Goal: Task Accomplishment & Management: Use online tool/utility

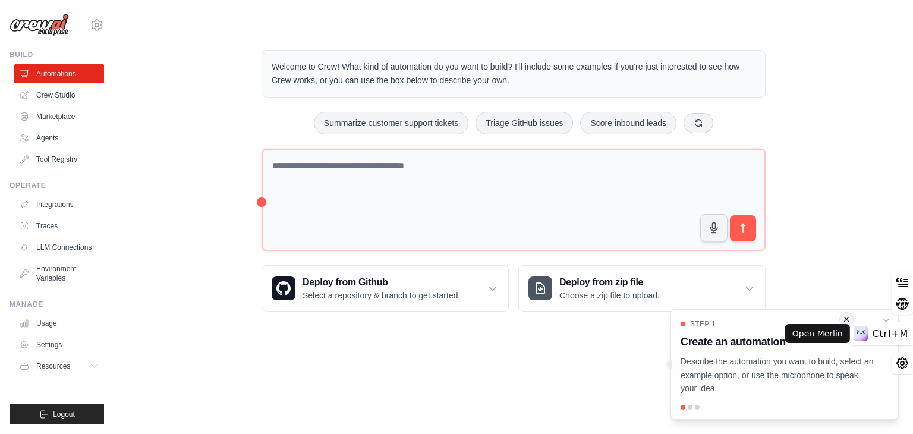
click at [884, 321] on div "Ctrl+M" at bounding box center [880, 333] width 64 height 24
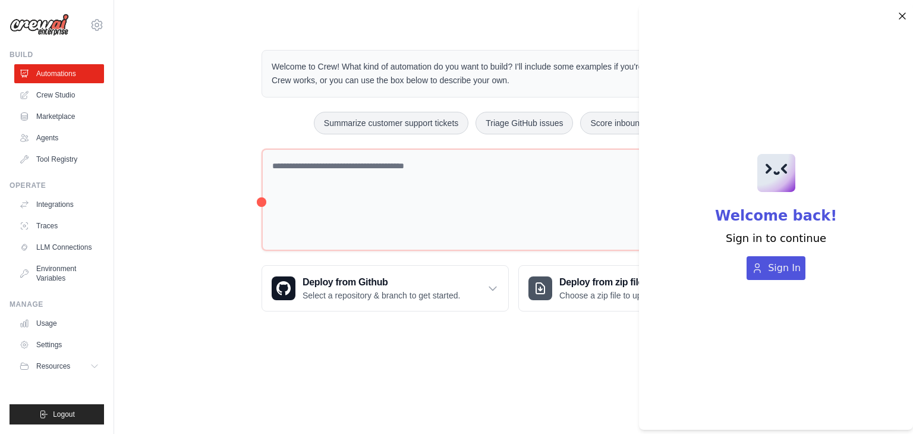
click at [899, 15] on icon "button" at bounding box center [902, 16] width 12 height 14
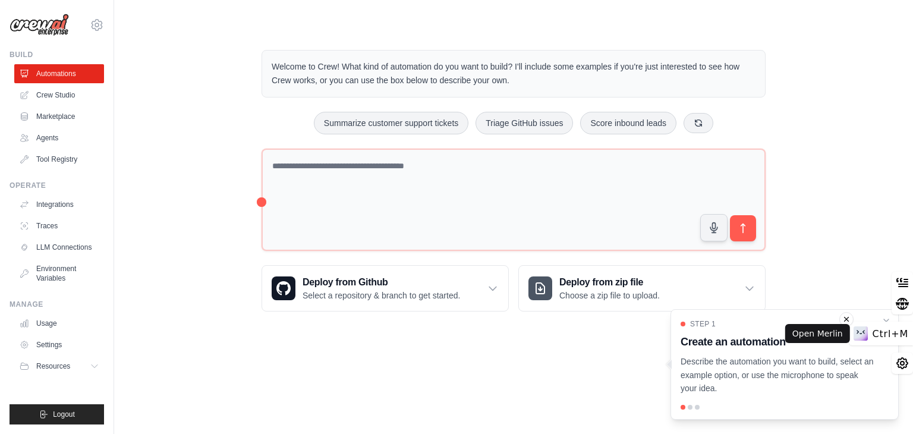
click at [883, 321] on div "Ctrl+M" at bounding box center [880, 333] width 64 height 24
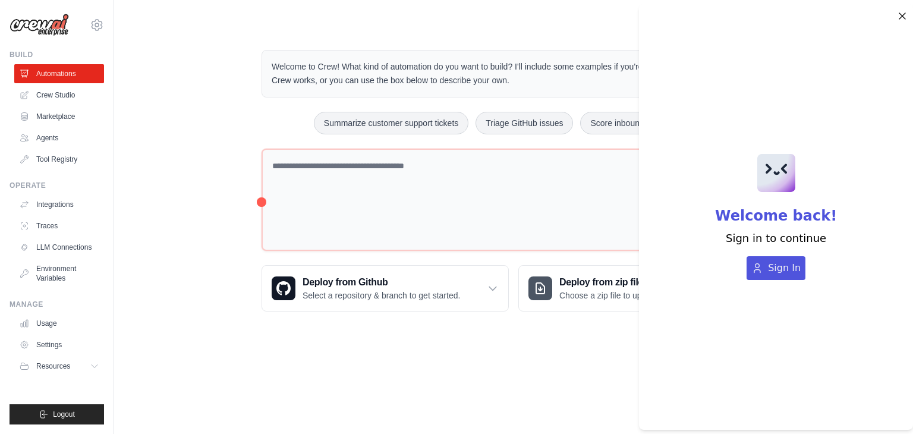
click at [903, 18] on icon "button" at bounding box center [902, 16] width 12 height 14
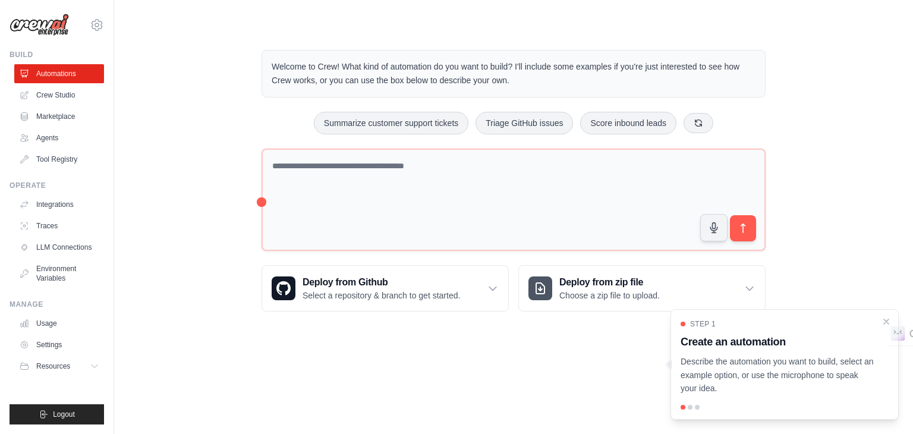
click at [838, 254] on div "Welcome to Crew! What kind of automation do you want to build? I'll include som…" at bounding box center [513, 180] width 760 height 299
drag, startPoint x: 514, startPoint y: 77, endPoint x: 271, endPoint y: 65, distance: 243.9
click at [271, 65] on p "Welcome to Crew! What kind of automation do you want to build? I'll include som…" at bounding box center [513, 73] width 484 height 27
copy p "Welcome to Crew! What kind of automation do you want to build? I'll include som…"
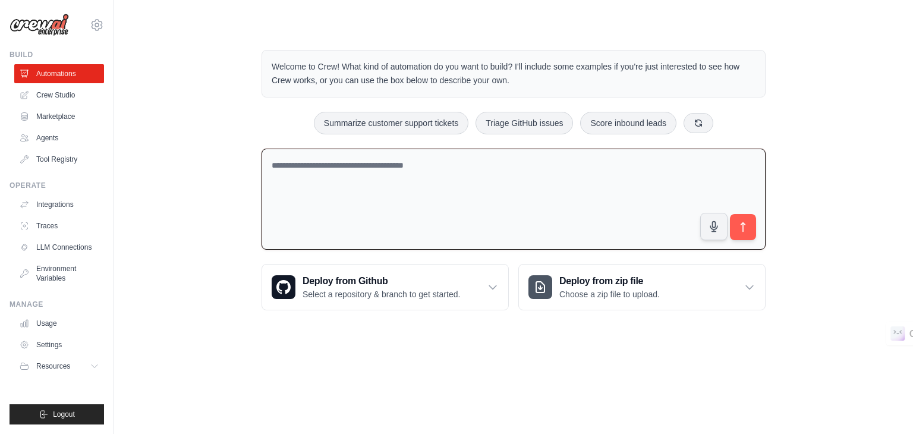
click at [388, 165] on textarea at bounding box center [513, 200] width 504 height 102
paste textarea "**********"
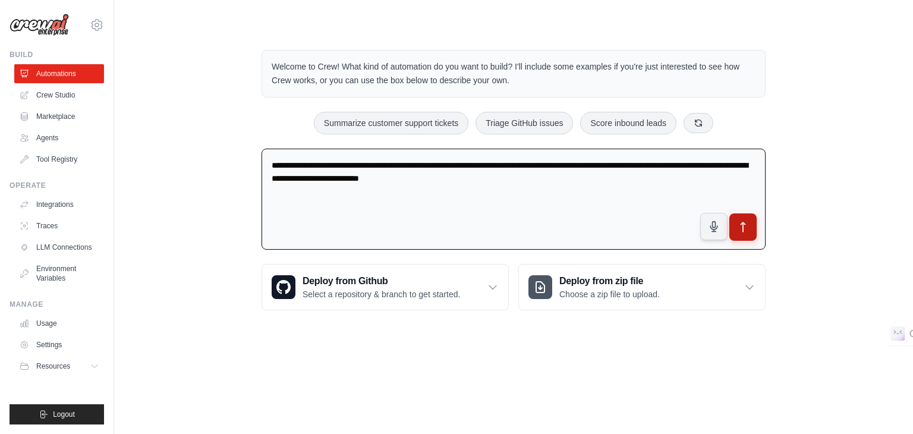
type textarea "**********"
click at [746, 229] on icon "submit" at bounding box center [743, 227] width 12 height 12
click at [80, 97] on link "Crew Studio" at bounding box center [60, 95] width 90 height 19
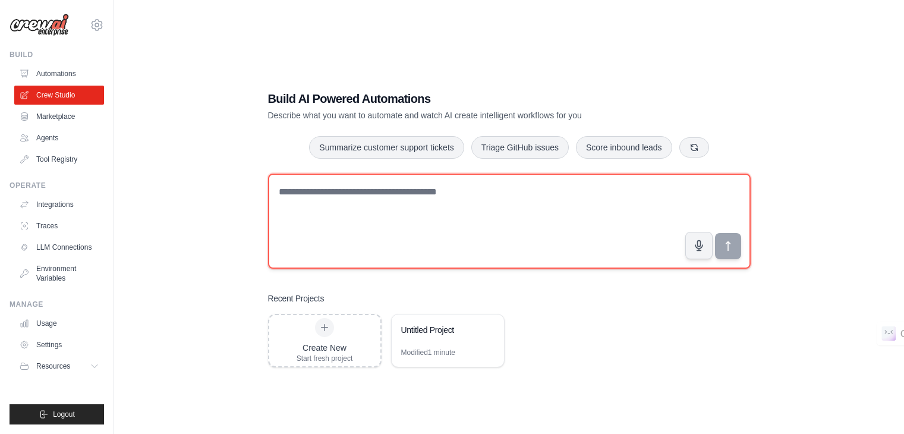
click at [352, 202] on textarea at bounding box center [509, 220] width 482 height 95
paste textarea "**********"
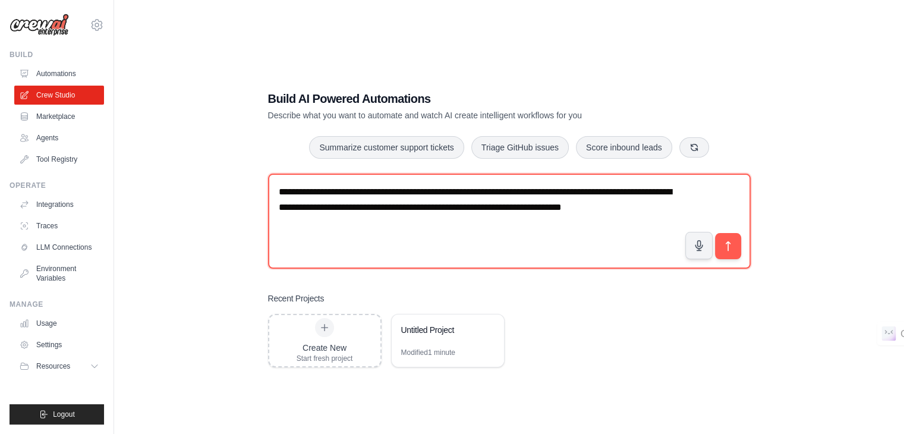
type textarea "**********"
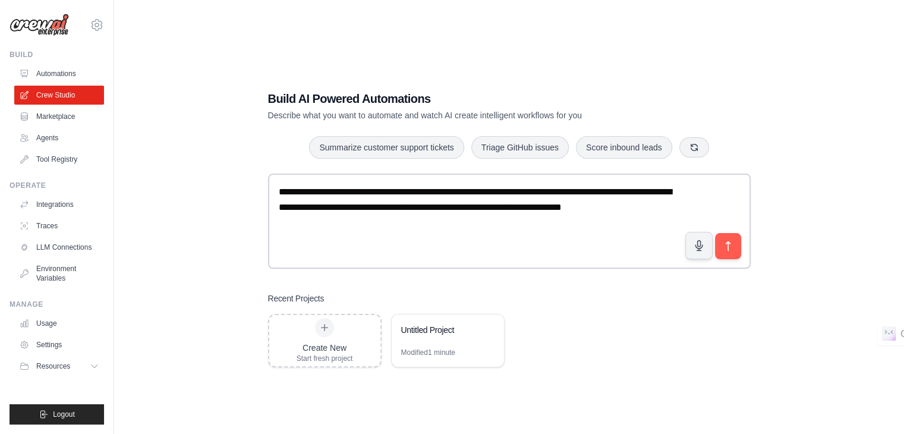
click at [631, 346] on div "Create New Start fresh project Untitled Project Modified 1 minute" at bounding box center [509, 340] width 482 height 53
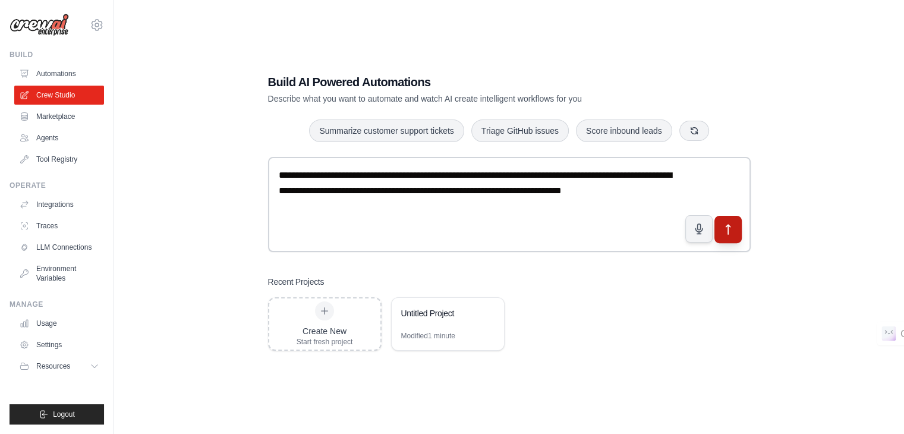
click at [734, 229] on button "submit" at bounding box center [726, 229] width 27 height 27
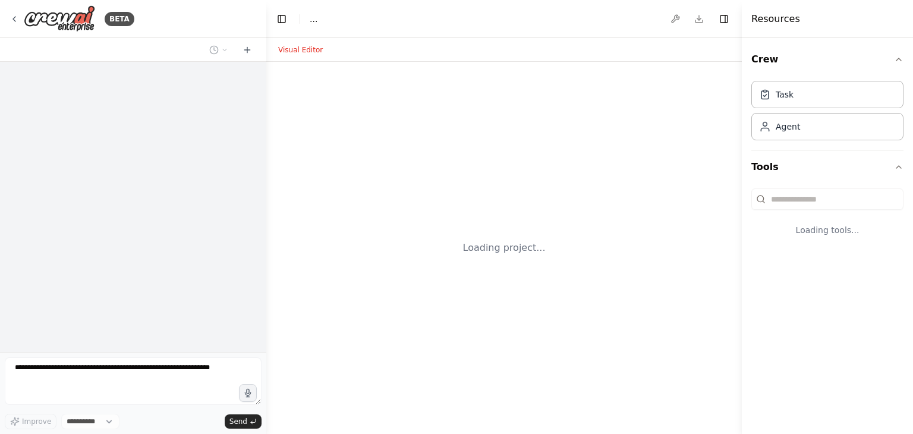
select select "****"
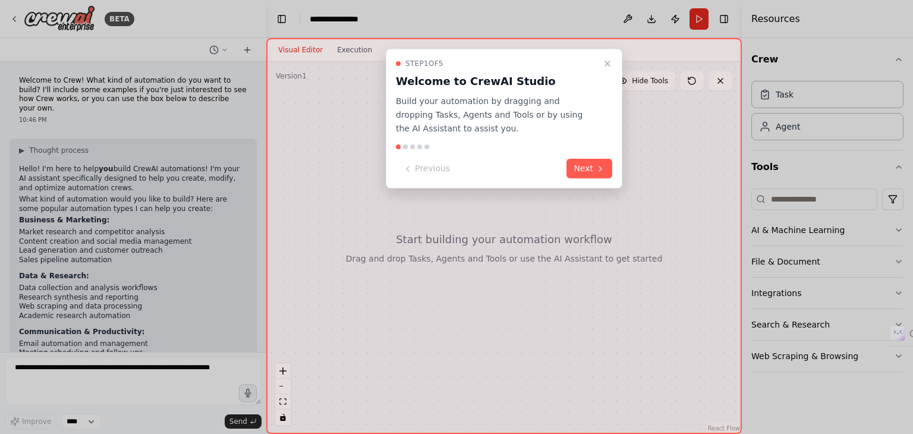
scroll to position [121, 0]
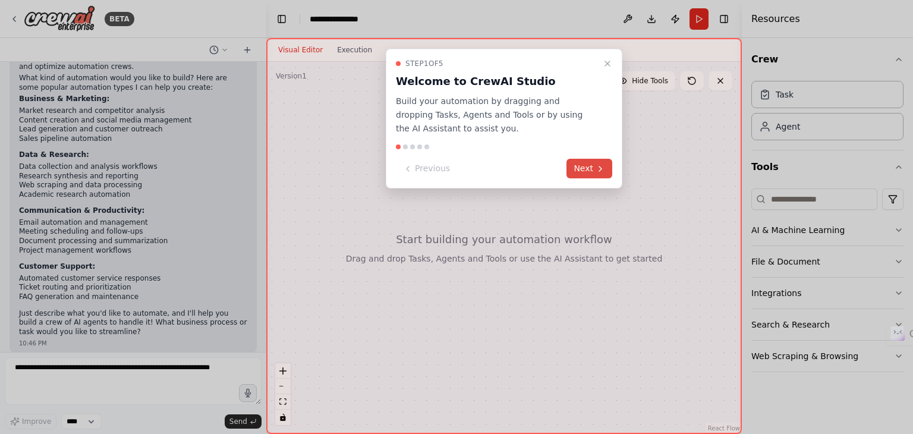
click at [589, 164] on button "Next" at bounding box center [589, 169] width 46 height 20
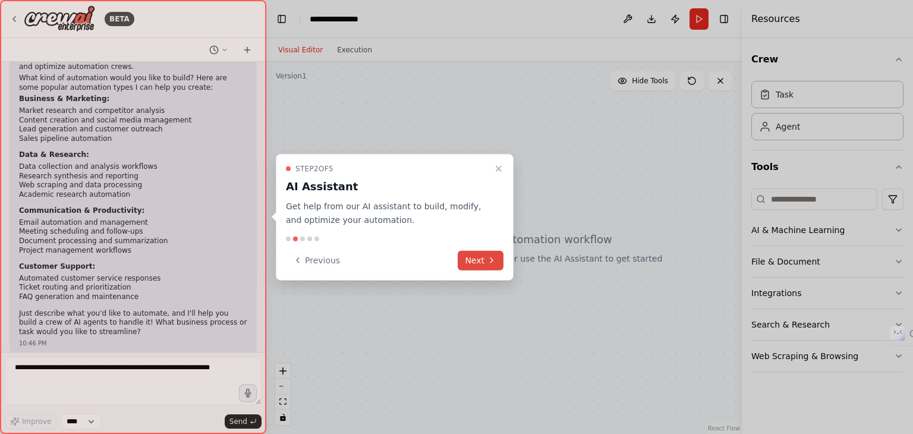
click at [485, 260] on button "Next" at bounding box center [480, 260] width 46 height 20
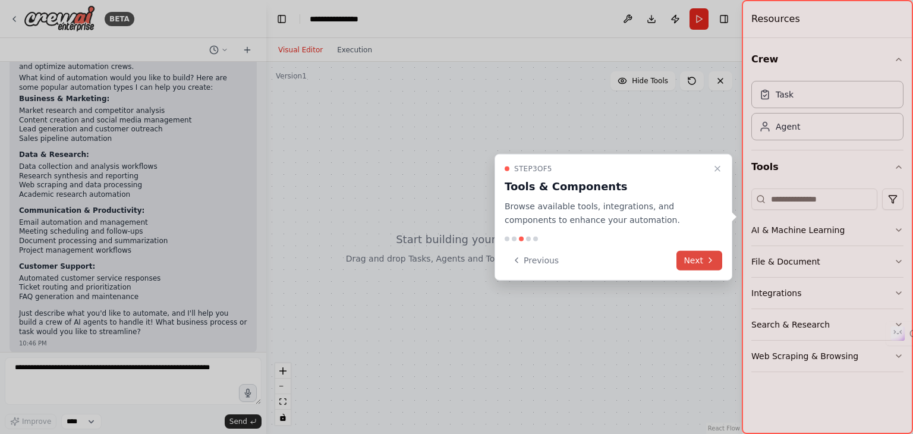
click at [694, 263] on button "Next" at bounding box center [699, 260] width 46 height 20
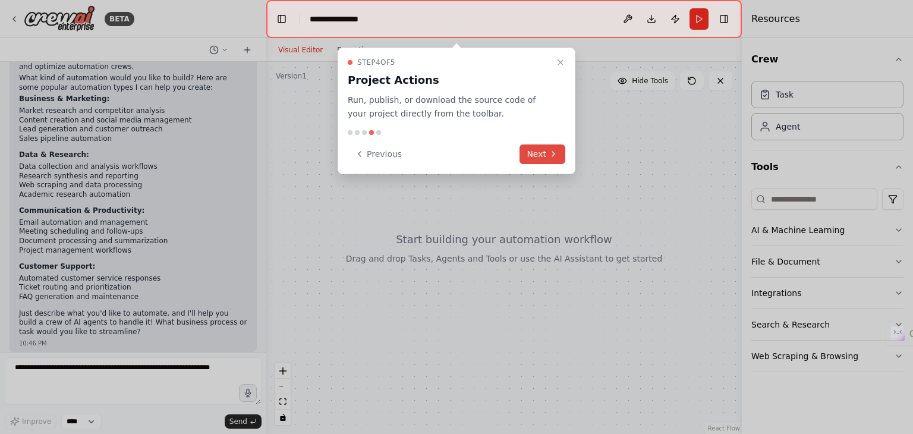
click at [536, 150] on button "Next" at bounding box center [542, 154] width 46 height 20
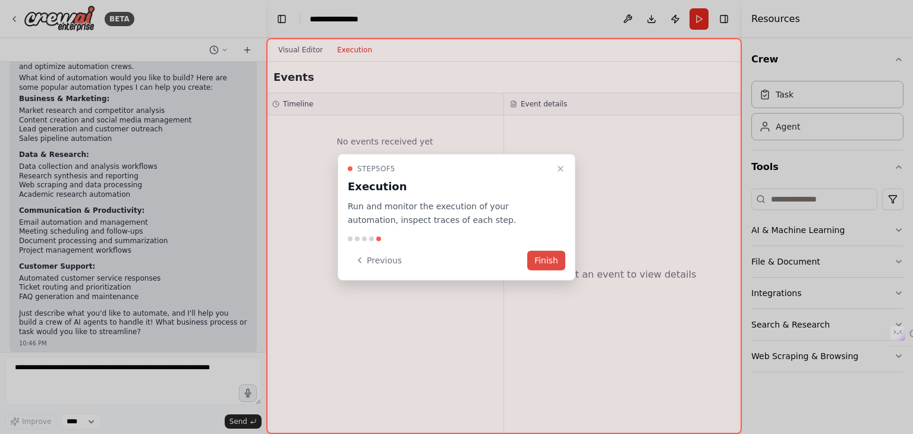
click at [544, 254] on button "Finish" at bounding box center [546, 260] width 38 height 20
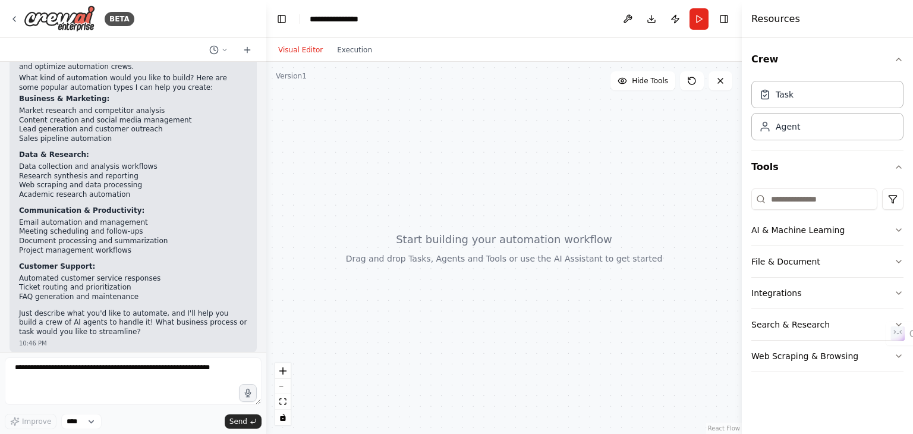
click at [492, 242] on div at bounding box center [503, 248] width 475 height 372
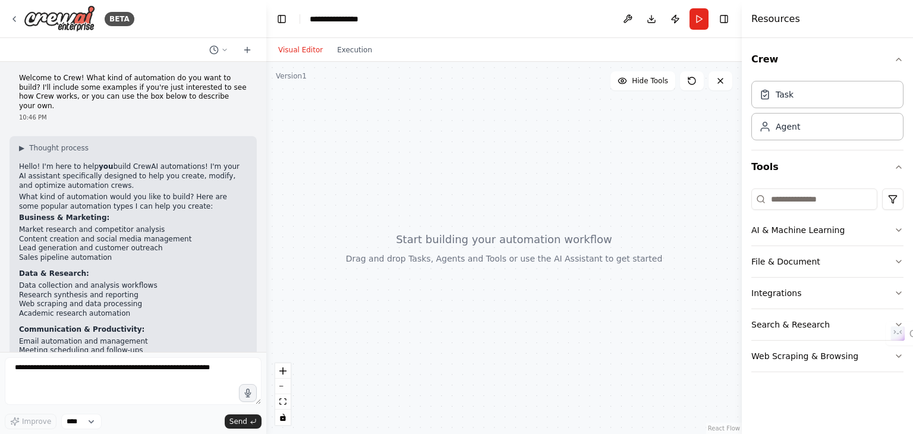
scroll to position [2, 0]
click at [701, 24] on button "Run" at bounding box center [698, 18] width 19 height 21
click at [692, 78] on icon at bounding box center [692, 81] width 10 height 10
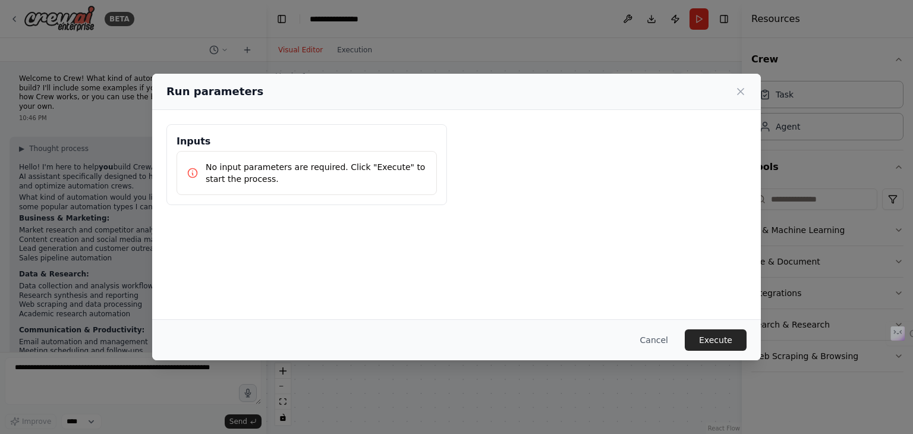
click at [391, 165] on p "No input parameters are required. Click "Execute" to start the process." at bounding box center [316, 173] width 221 height 24
click at [329, 168] on p "No input parameters are required. Click "Execute" to start the process." at bounding box center [316, 173] width 221 height 24
click at [722, 339] on button "Execute" at bounding box center [715, 339] width 62 height 21
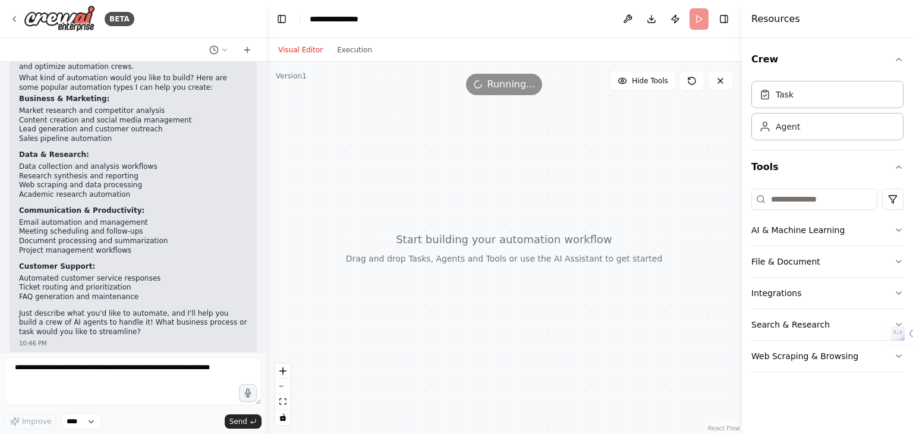
scroll to position [0, 0]
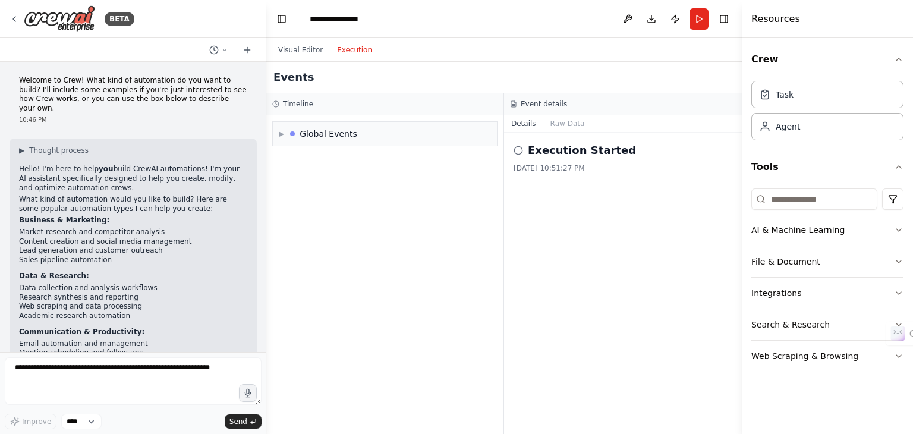
click at [361, 50] on button "Execution" at bounding box center [354, 50] width 49 height 14
click at [283, 134] on span "▶" at bounding box center [281, 134] width 5 height 10
click at [321, 163] on div "Execution Started" at bounding box center [384, 159] width 214 height 18
click at [518, 152] on icon at bounding box center [518, 151] width 10 height 10
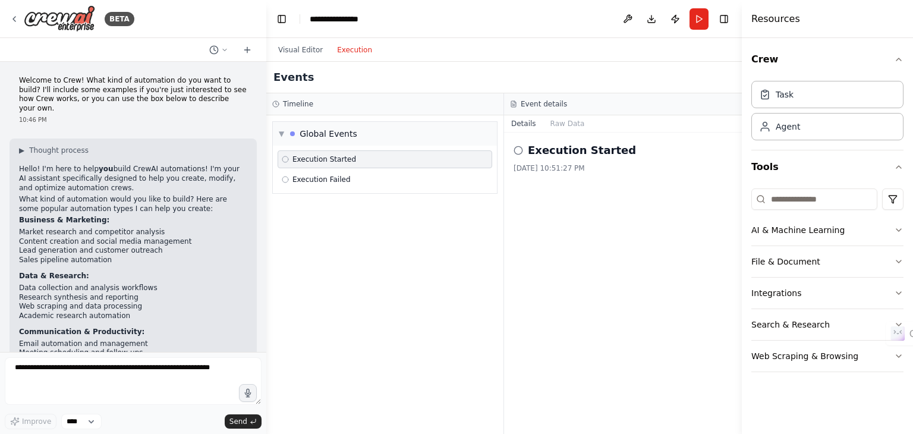
click at [545, 148] on h2 "Execution Started" at bounding box center [582, 150] width 108 height 17
click at [332, 158] on span "Execution Started" at bounding box center [324, 159] width 64 height 10
click at [283, 160] on icon at bounding box center [285, 159] width 7 height 7
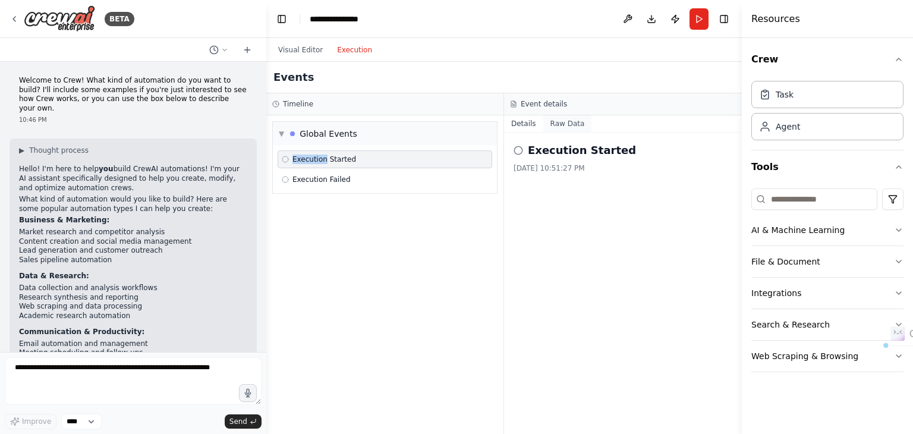
click at [563, 126] on button "Raw Data" at bounding box center [567, 123] width 49 height 17
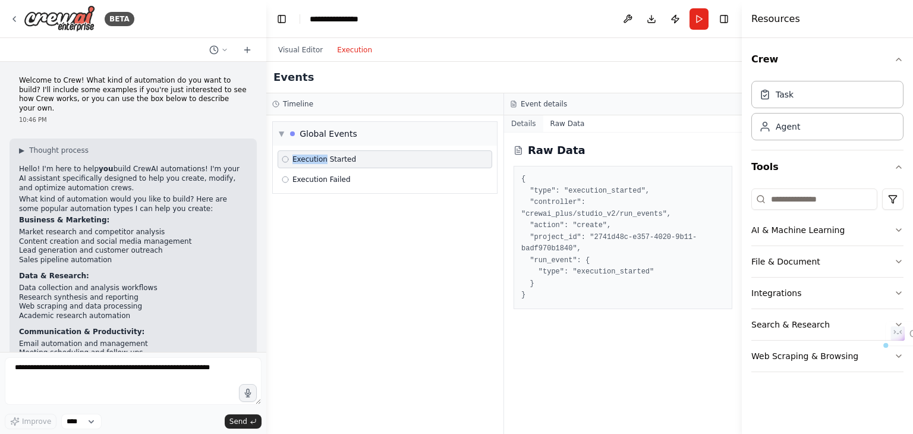
click at [524, 125] on button "Details" at bounding box center [523, 123] width 39 height 17
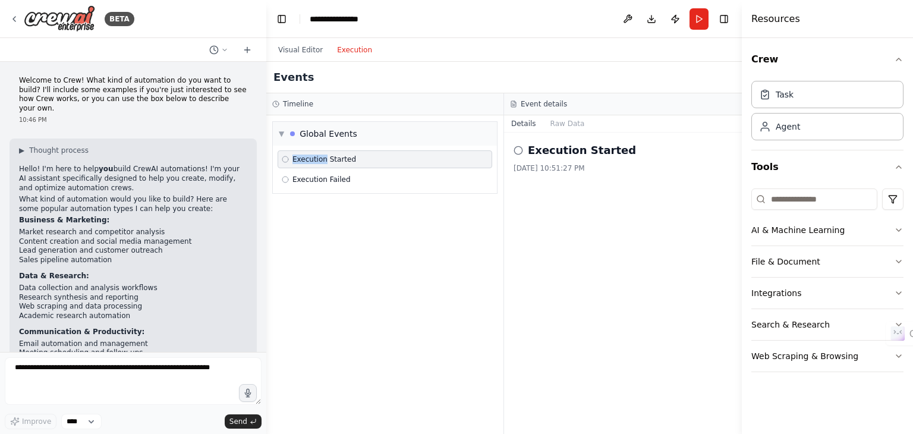
scroll to position [121, 0]
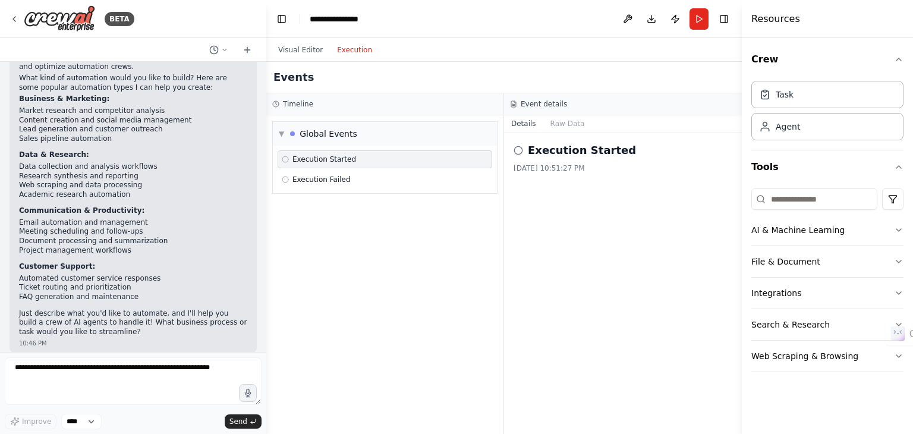
click at [578, 236] on div "Execution Started 8/21/2025, 10:51:27 PM" at bounding box center [623, 282] width 238 height 301
click at [285, 159] on icon at bounding box center [285, 159] width 7 height 7
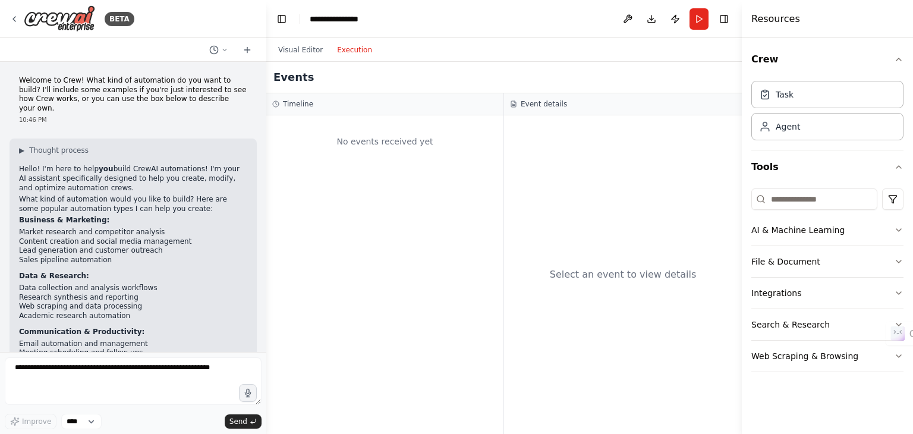
click at [353, 52] on button "Execution" at bounding box center [354, 50] width 49 height 14
click at [352, 52] on button "Execution" at bounding box center [354, 50] width 49 height 14
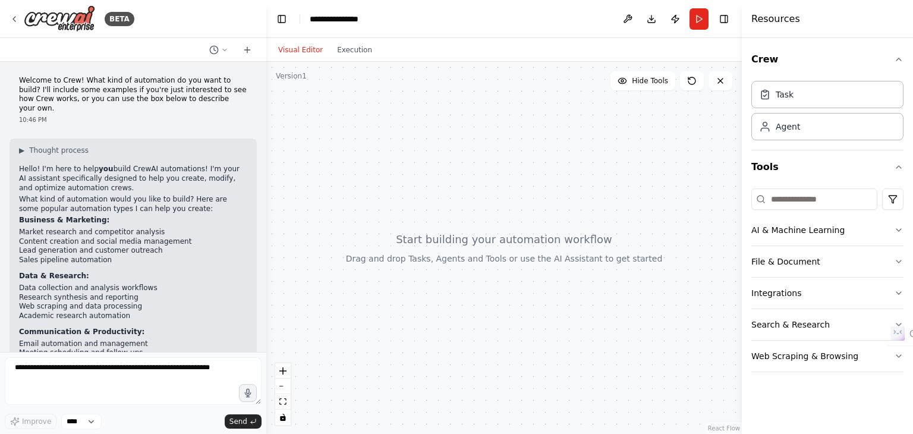
click at [313, 50] on button "Visual Editor" at bounding box center [300, 50] width 59 height 14
click at [12, 22] on icon at bounding box center [15, 19] width 10 height 10
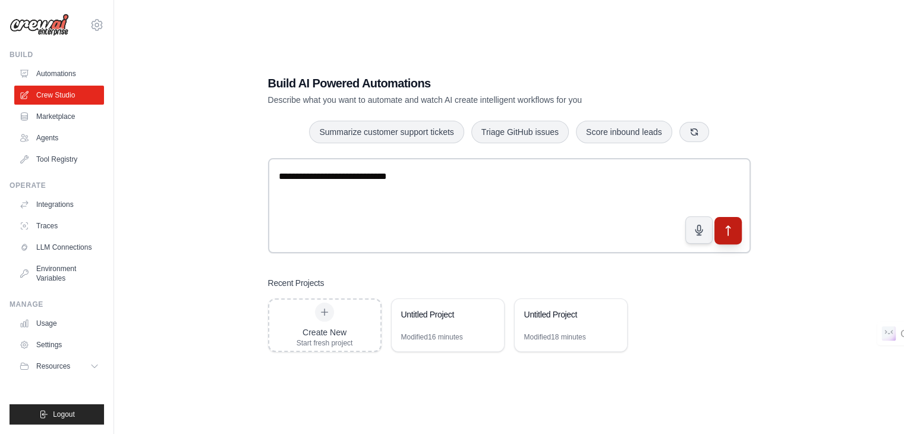
type textarea "**********"
click at [730, 241] on button "submit" at bounding box center [726, 230] width 27 height 27
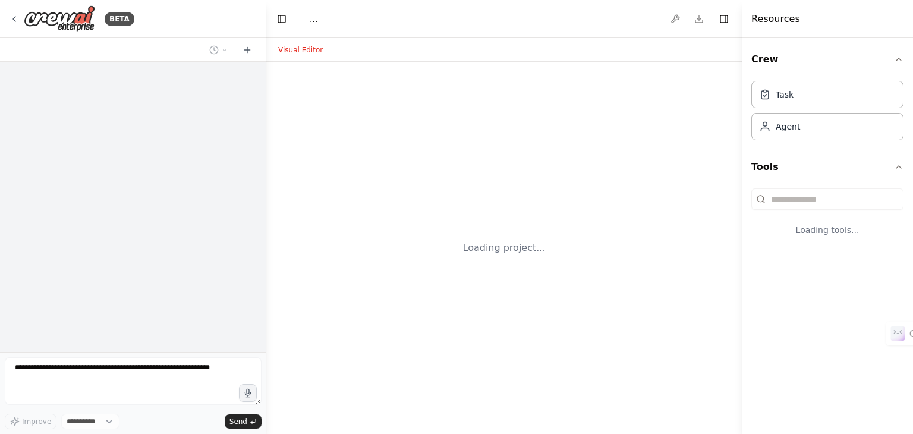
select select "****"
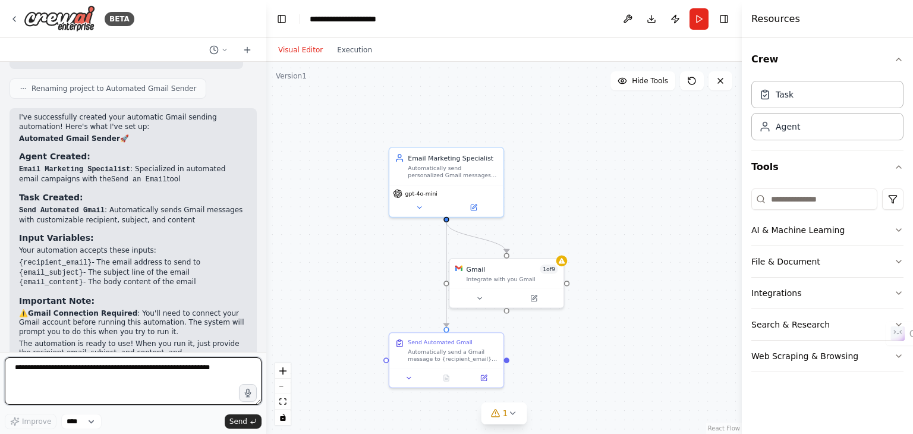
scroll to position [583, 0]
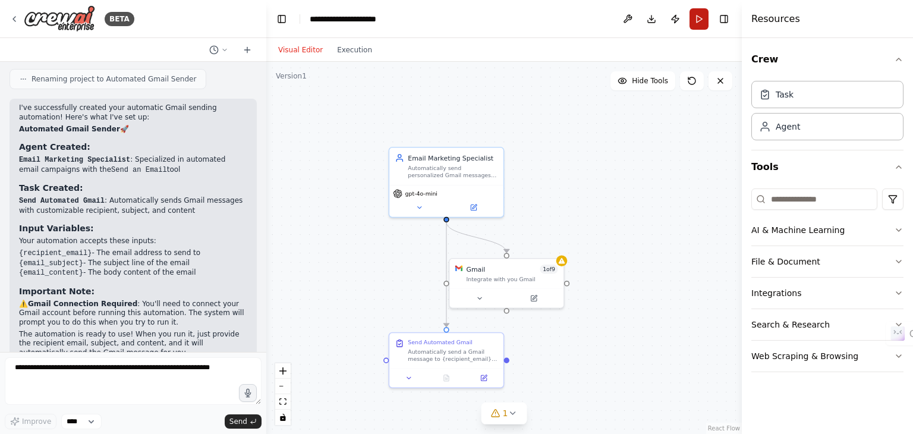
click at [696, 18] on button "Run" at bounding box center [698, 18] width 19 height 21
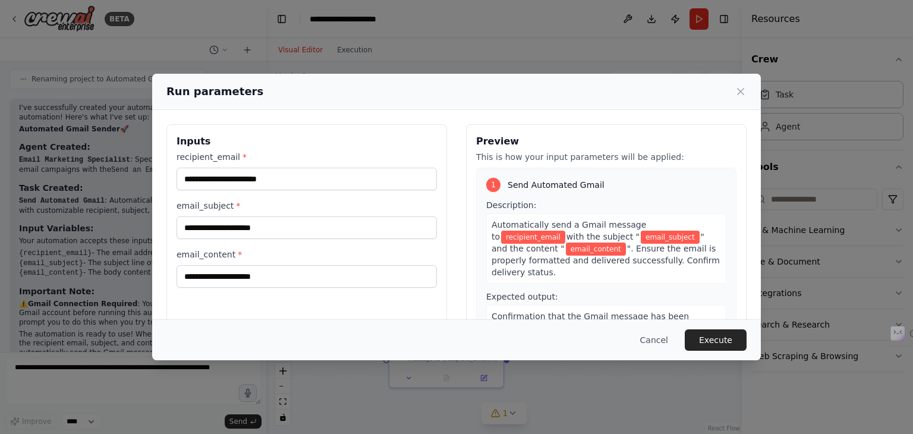
scroll to position [0, 0]
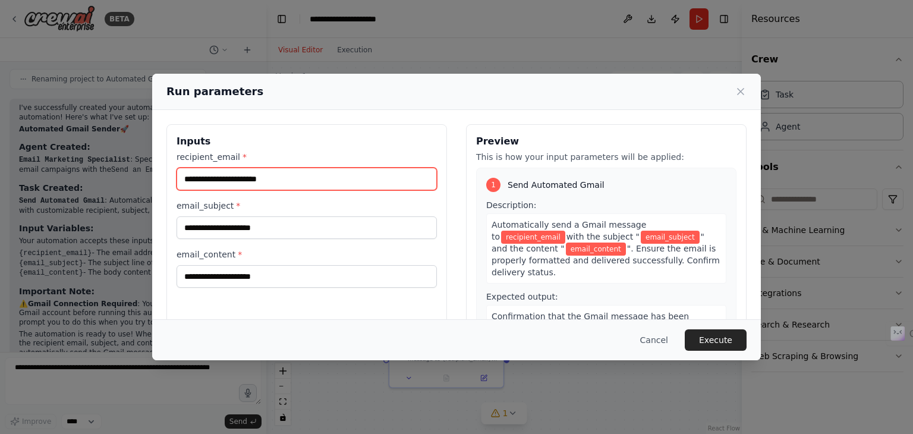
click at [301, 181] on input "recipient_email *" at bounding box center [306, 179] width 260 height 23
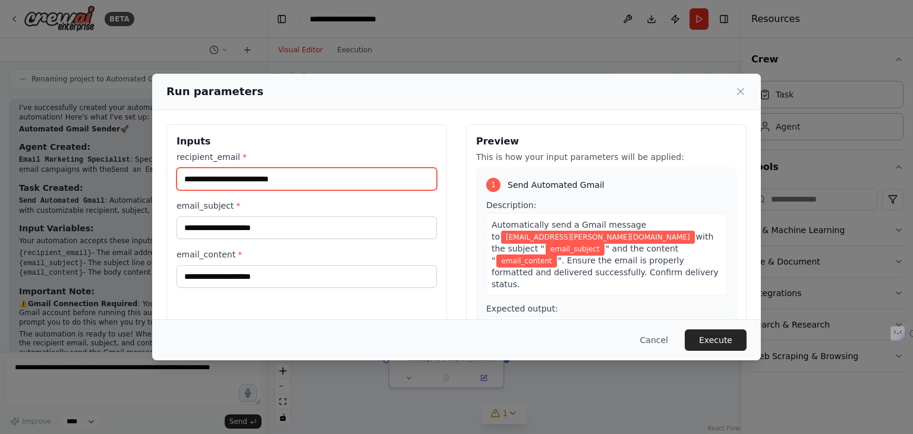
type input "**********"
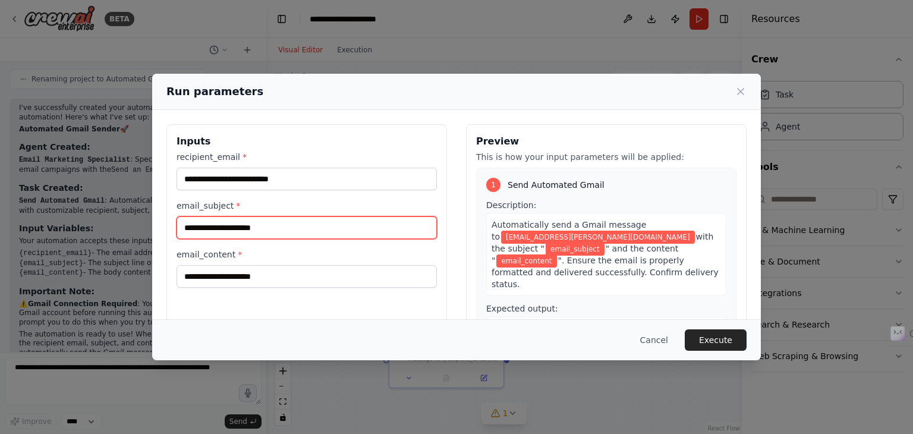
click at [250, 226] on input "email_subject *" at bounding box center [306, 227] width 260 height 23
type input "*"
type input "**********"
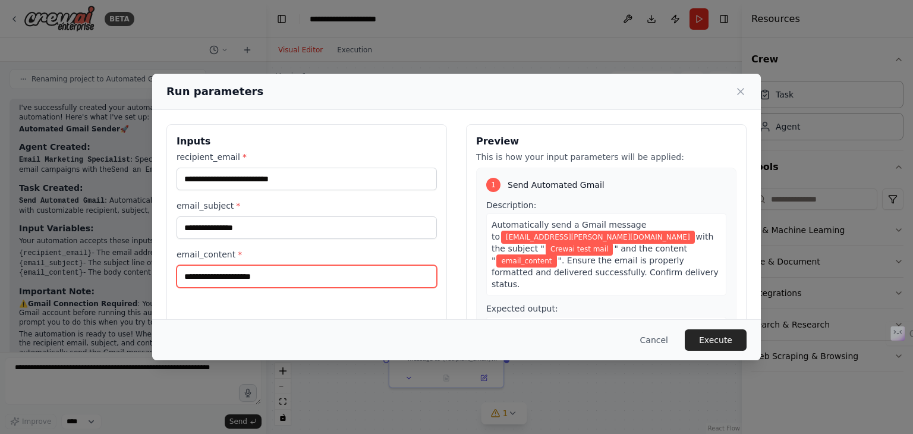
click at [235, 278] on input "email_content *" at bounding box center [306, 276] width 260 height 23
click at [259, 276] on input "**********" at bounding box center [306, 276] width 260 height 23
drag, startPoint x: 259, startPoint y: 276, endPoint x: 311, endPoint y: 283, distance: 52.7
click at [311, 283] on input "**********" at bounding box center [306, 276] width 260 height 23
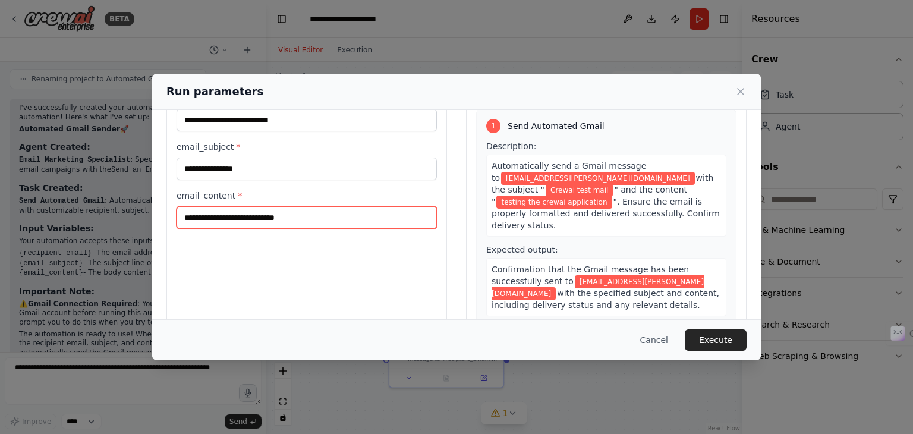
scroll to position [77, 0]
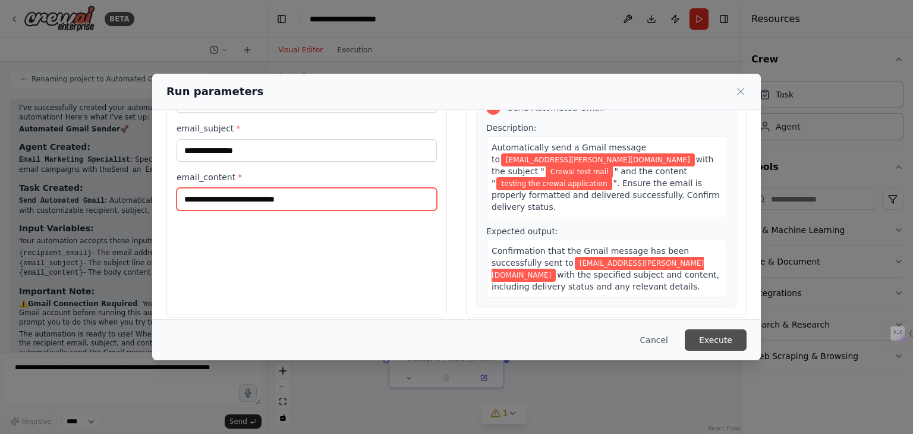
type input "**********"
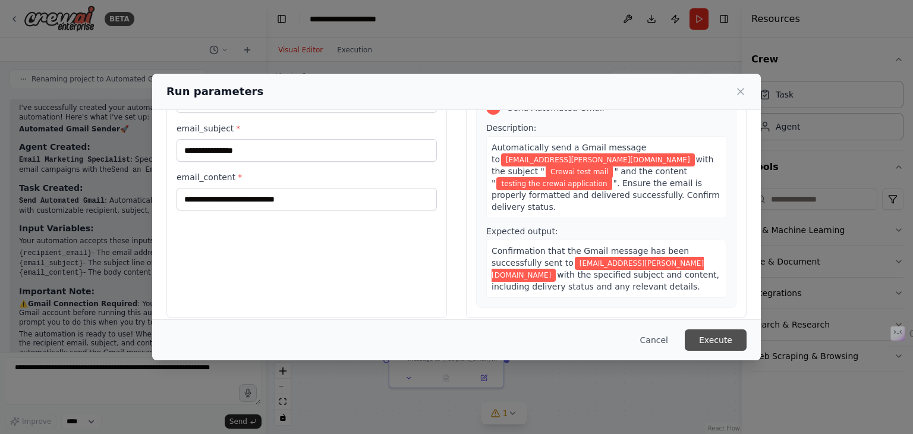
click at [703, 339] on button "Execute" at bounding box center [715, 339] width 62 height 21
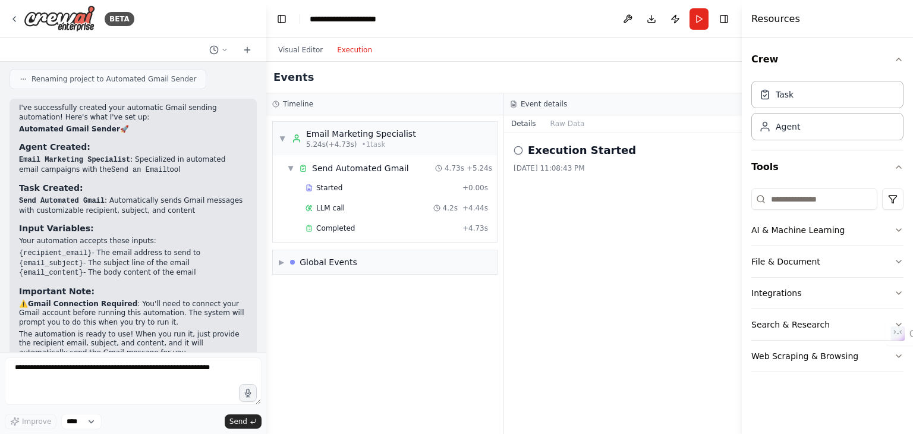
click at [359, 54] on button "Execution" at bounding box center [354, 50] width 49 height 14
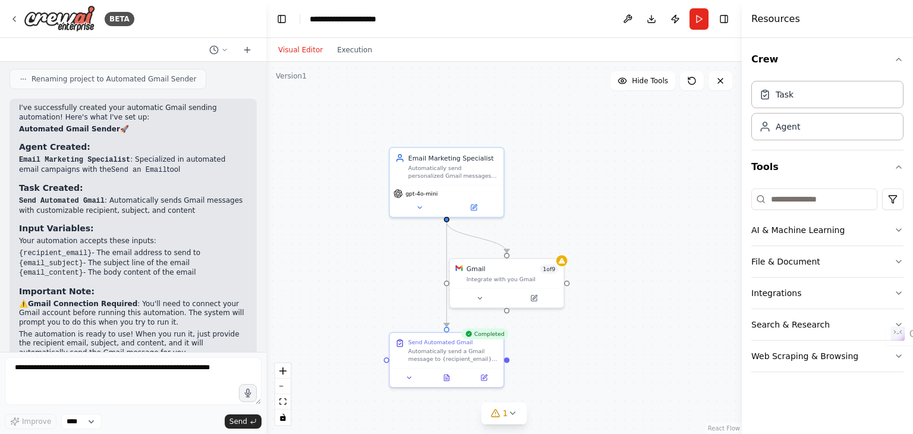
click at [292, 50] on button "Visual Editor" at bounding box center [300, 50] width 59 height 14
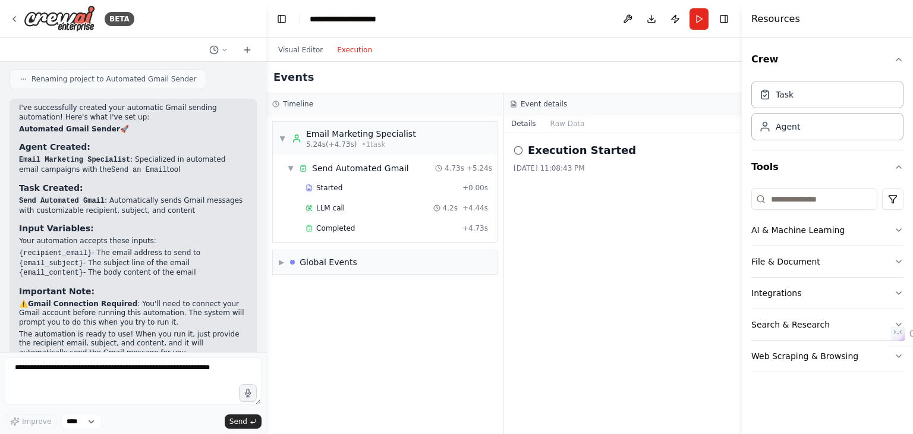
click at [341, 53] on button "Execution" at bounding box center [354, 50] width 49 height 14
click at [779, 22] on h4 "Resources" at bounding box center [775, 19] width 49 height 14
click at [649, 22] on button "Download" at bounding box center [651, 18] width 19 height 21
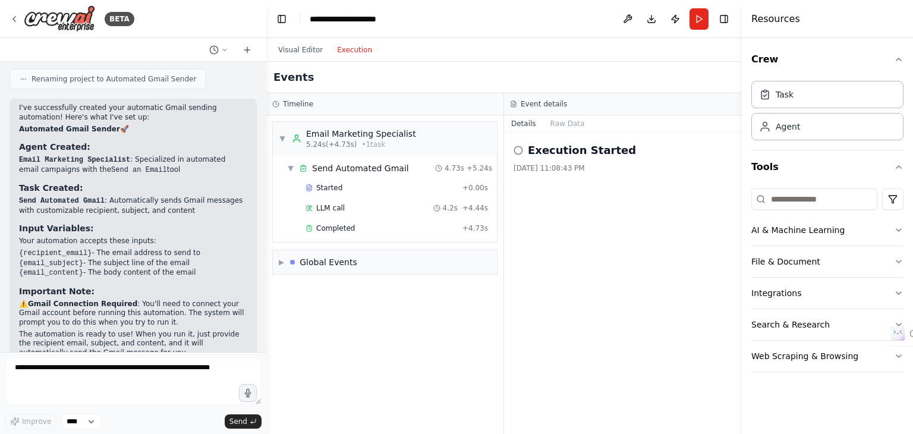
click at [517, 153] on icon at bounding box center [518, 151] width 10 height 10
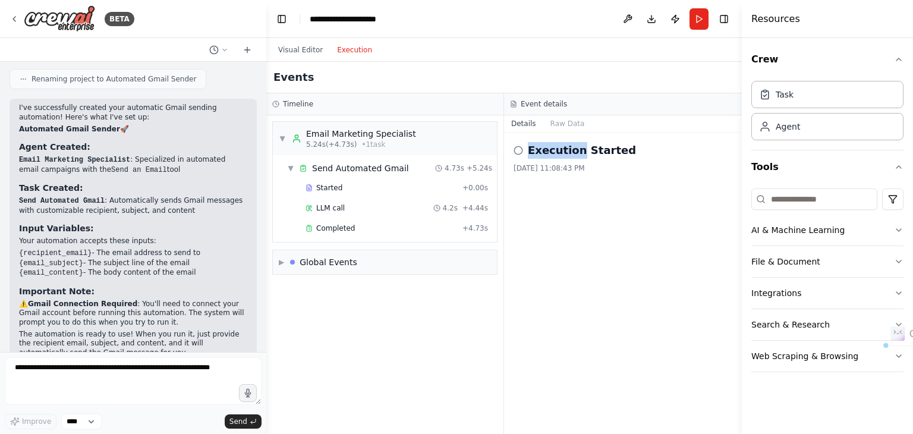
click at [517, 153] on icon at bounding box center [518, 151] width 10 height 10
click at [283, 264] on span "▶" at bounding box center [281, 262] width 5 height 10
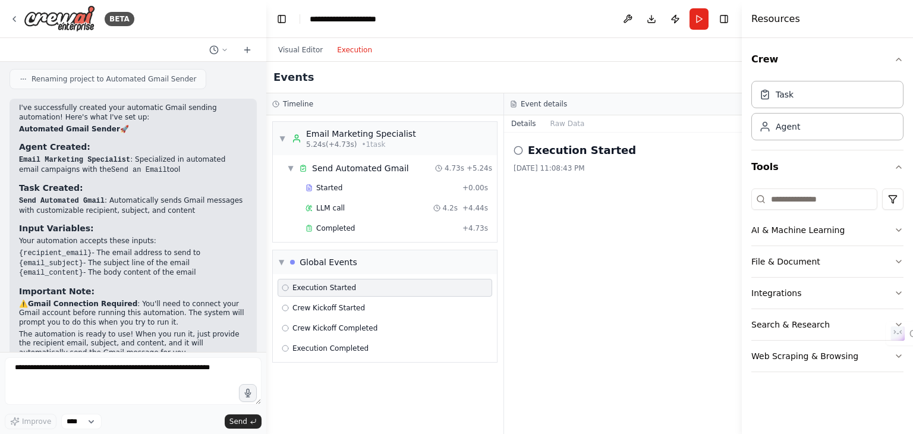
click at [284, 287] on icon at bounding box center [285, 287] width 7 height 7
click at [561, 125] on button "Raw Data" at bounding box center [567, 123] width 49 height 17
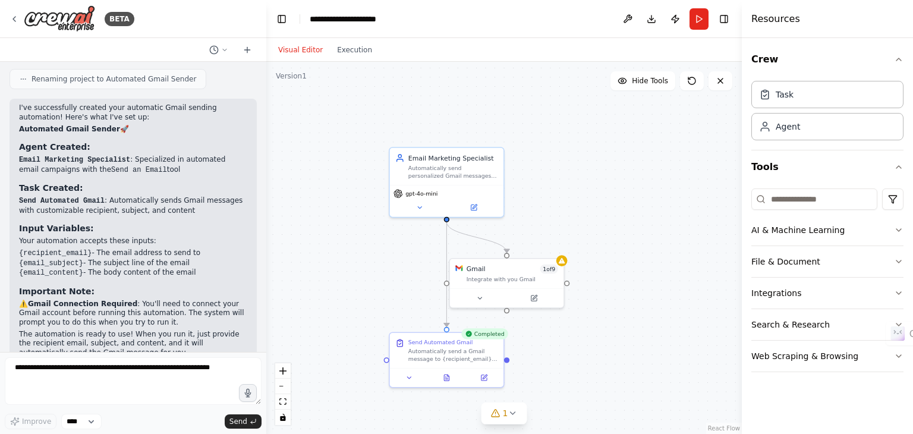
click at [302, 48] on button "Visual Editor" at bounding box center [300, 50] width 59 height 14
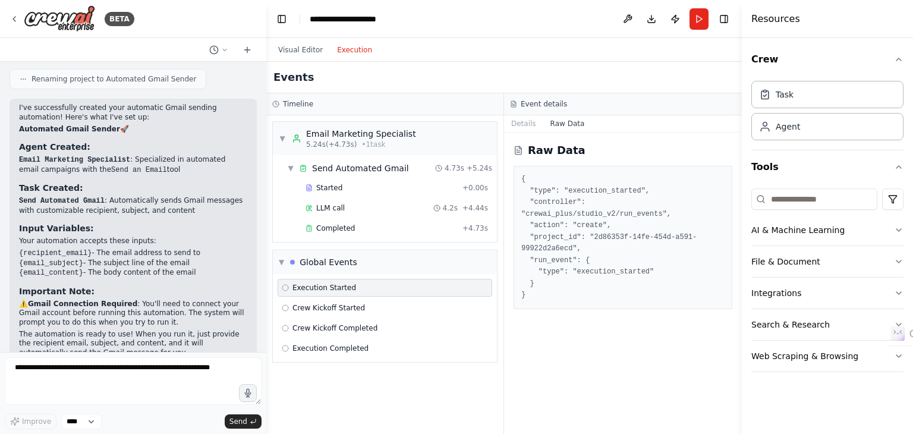
click at [356, 56] on button "Execution" at bounding box center [354, 50] width 49 height 14
click at [333, 287] on span "Execution Started" at bounding box center [324, 288] width 64 height 10
click at [333, 305] on span "Crew Kickoff Started" at bounding box center [328, 308] width 72 height 10
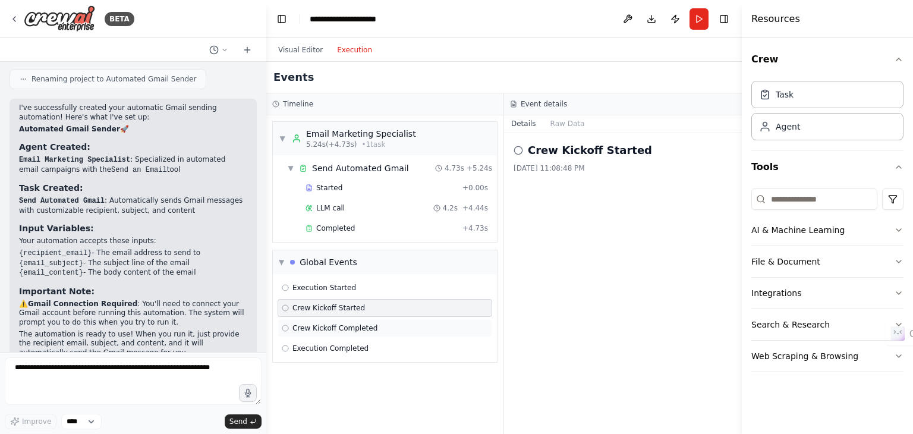
click at [333, 324] on span "Crew Kickoff Completed" at bounding box center [334, 328] width 85 height 10
click at [317, 283] on span "Execution Started" at bounding box center [324, 288] width 64 height 10
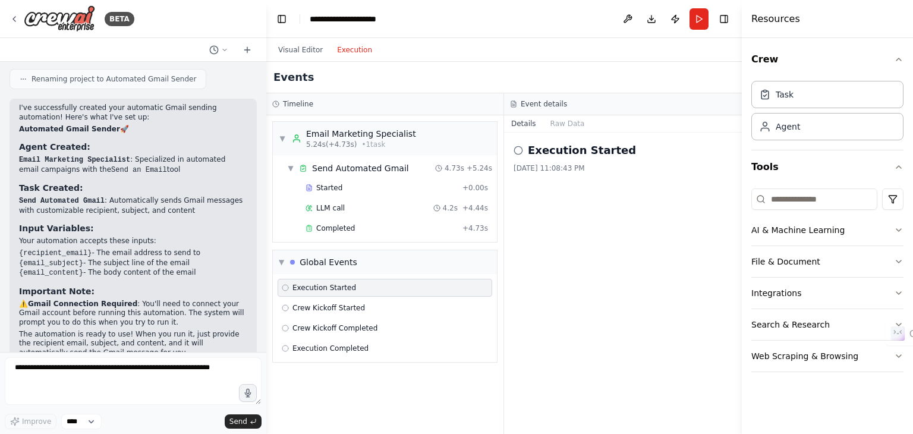
click at [519, 152] on icon at bounding box center [518, 151] width 10 height 10
click at [519, 151] on icon at bounding box center [518, 151] width 10 height 10
click at [596, 148] on h2 "Execution Started" at bounding box center [582, 150] width 108 height 17
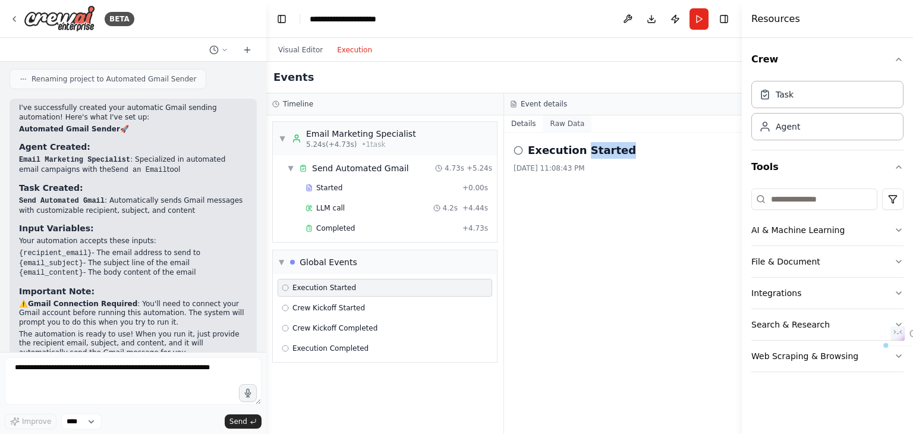
click at [567, 121] on button "Raw Data" at bounding box center [567, 123] width 49 height 17
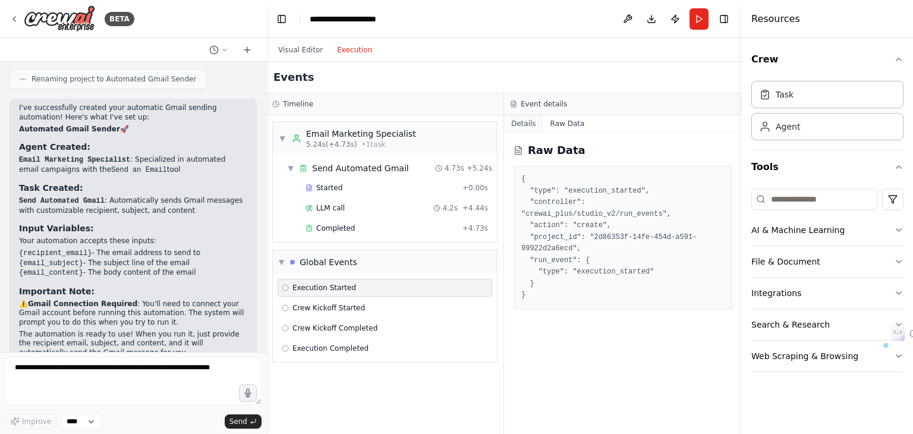
click at [530, 120] on button "Details" at bounding box center [523, 123] width 39 height 17
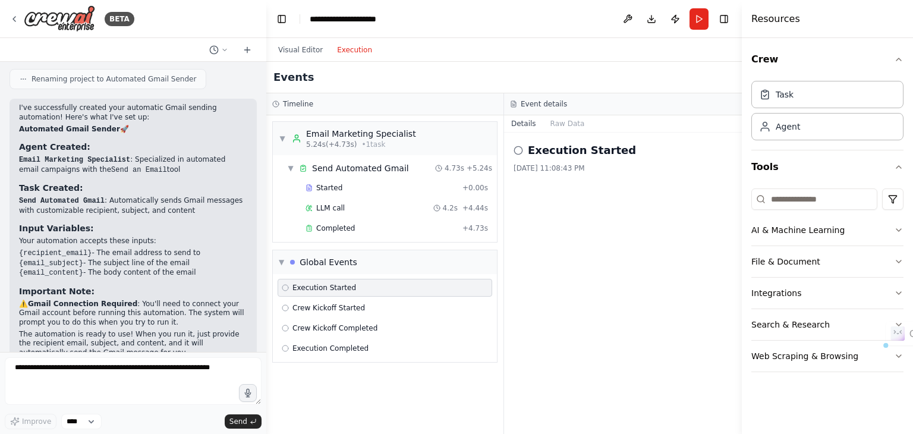
click at [517, 152] on icon at bounding box center [518, 151] width 10 height 10
click at [321, 306] on span "Crew Kickoff Started" at bounding box center [328, 308] width 72 height 10
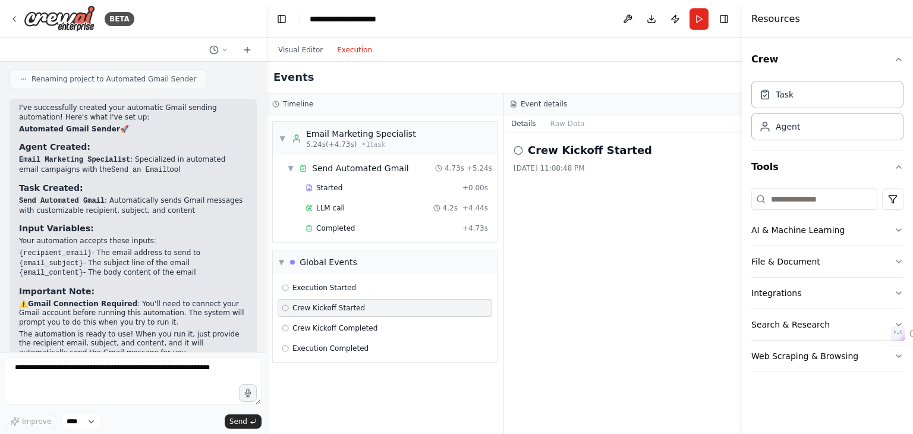
click at [326, 314] on div "Crew Kickoff Started" at bounding box center [384, 308] width 214 height 18
click at [325, 327] on span "Crew Kickoff Completed" at bounding box center [334, 328] width 85 height 10
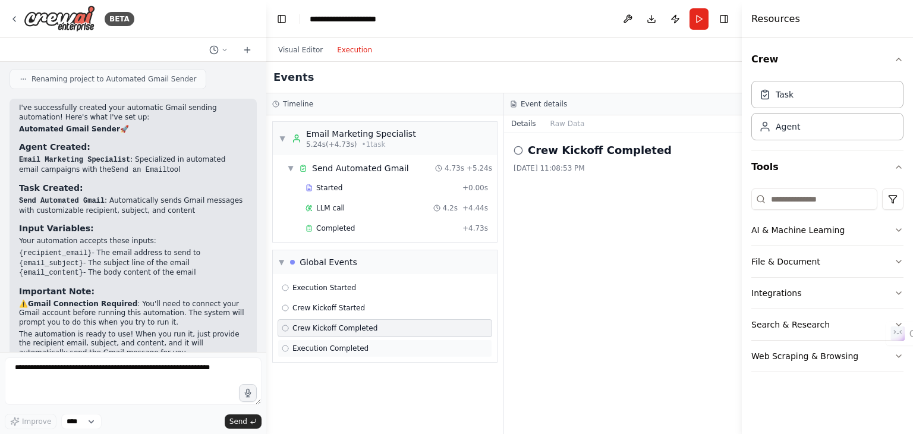
click at [333, 346] on span "Execution Completed" at bounding box center [330, 348] width 76 height 10
